Goal: Find specific page/section: Find specific page/section

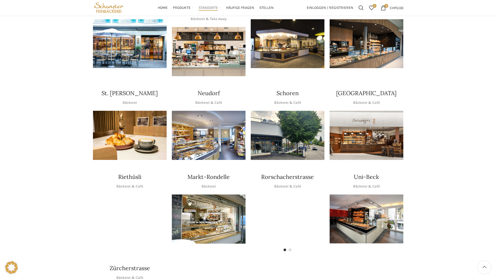
scroll to position [78, 0]
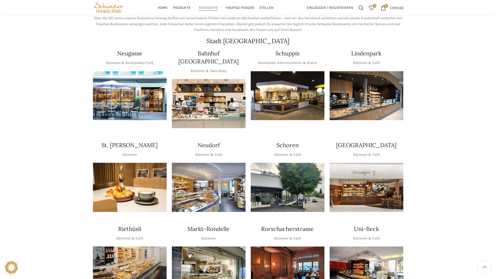
click at [290, 64] on p "Backstube, Administration & Bistro" at bounding box center [287, 63] width 59 height 6
click at [274, 93] on img "1 / 1" at bounding box center [288, 95] width 74 height 49
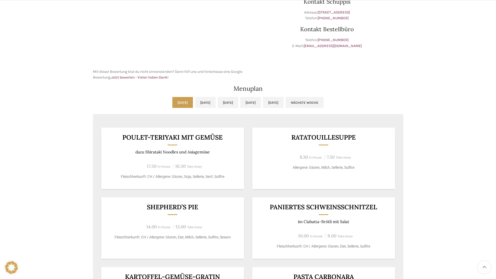
scroll to position [208, 0]
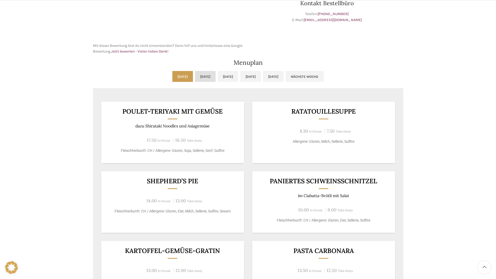
click at [195, 80] on link "[DATE]" at bounding box center [205, 76] width 21 height 11
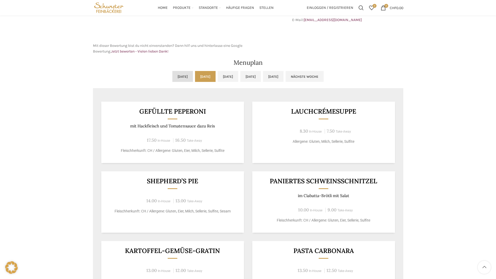
scroll to position [182, 0]
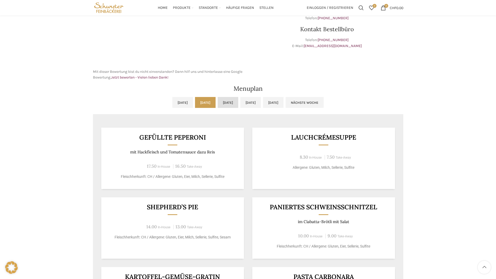
click at [228, 102] on link "[DATE]" at bounding box center [228, 102] width 21 height 11
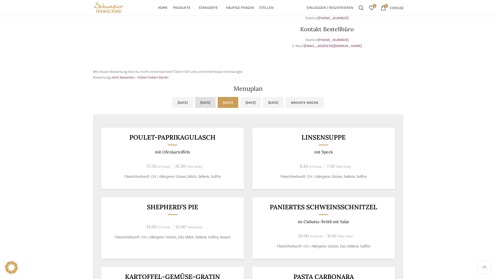
click at [202, 100] on link "[DATE]" at bounding box center [205, 102] width 21 height 11
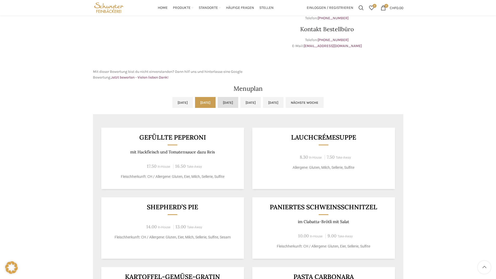
click at [227, 102] on link "[DATE]" at bounding box center [228, 102] width 21 height 11
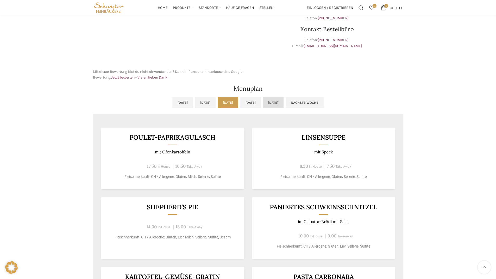
click at [283, 102] on link "[DATE]" at bounding box center [273, 102] width 21 height 11
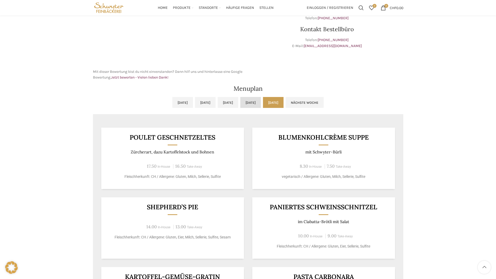
click at [261, 103] on link "[DATE]" at bounding box center [250, 102] width 21 height 11
click at [283, 104] on link "[DATE]" at bounding box center [273, 102] width 21 height 11
click at [261, 104] on link "[DATE]" at bounding box center [250, 102] width 21 height 11
click at [283, 105] on link "[DATE]" at bounding box center [273, 102] width 21 height 11
click at [324, 103] on link "Nächste Woche" at bounding box center [305, 102] width 38 height 11
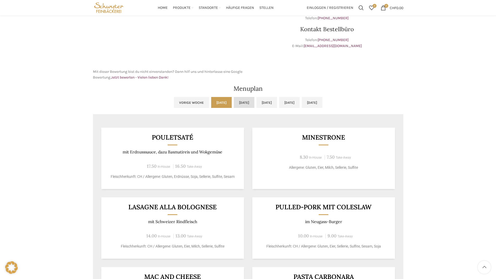
click at [239, 102] on link "[DATE]" at bounding box center [244, 102] width 21 height 11
click at [269, 103] on link "[DATE]" at bounding box center [266, 102] width 21 height 11
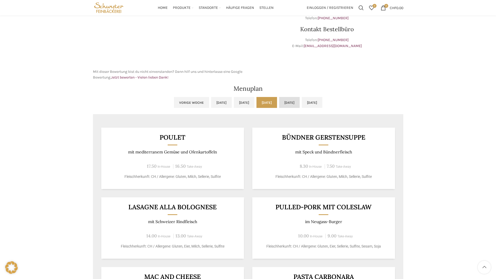
click at [292, 104] on link "[DATE]" at bounding box center [289, 102] width 21 height 11
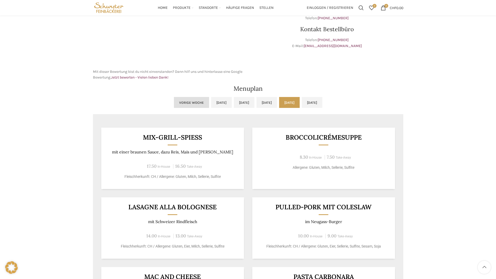
click at [174, 102] on link "Vorige Woche" at bounding box center [191, 102] width 35 height 11
